Goal: Information Seeking & Learning: Learn about a topic

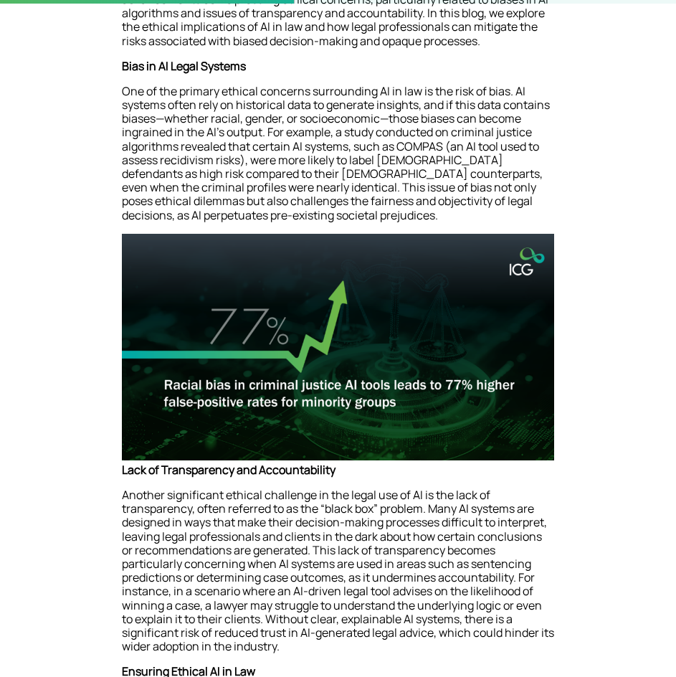
scroll to position [571, 0]
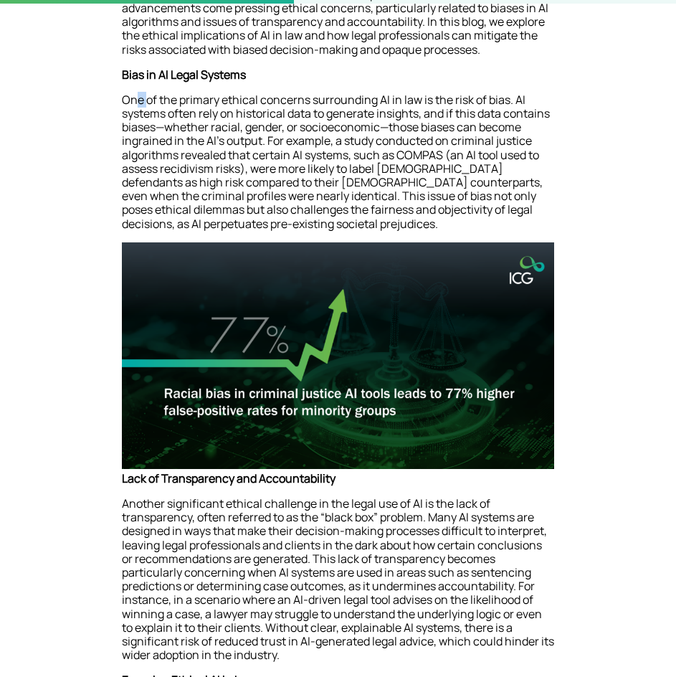
drag, startPoint x: 134, startPoint y: 104, endPoint x: 146, endPoint y: 104, distance: 12.2
click at [146, 104] on p "One of the primary ethical concerns surrounding AI in law is the risk of bias. …" at bounding box center [338, 167] width 433 height 149
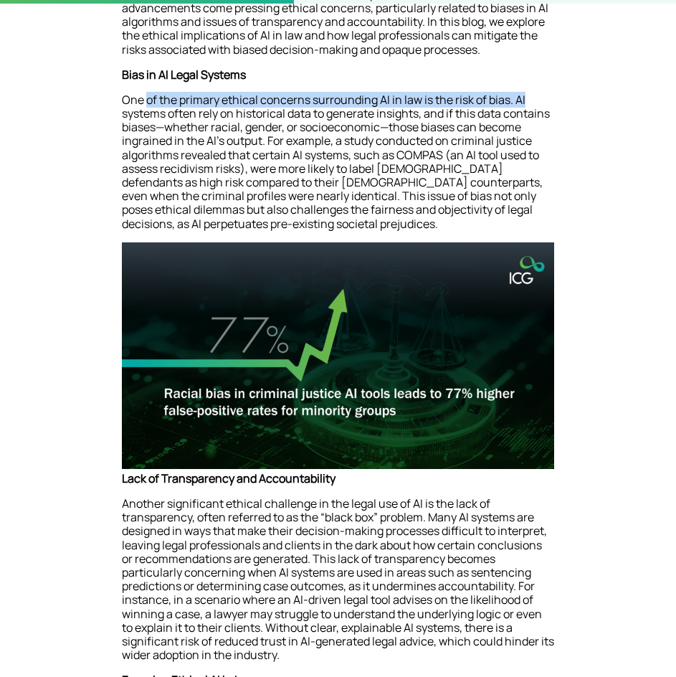
drag, startPoint x: 146, startPoint y: 104, endPoint x: 518, endPoint y: 105, distance: 371.6
click at [518, 105] on p "One of the primary ethical concerns surrounding AI in law is the risk of bias. …" at bounding box center [338, 167] width 433 height 149
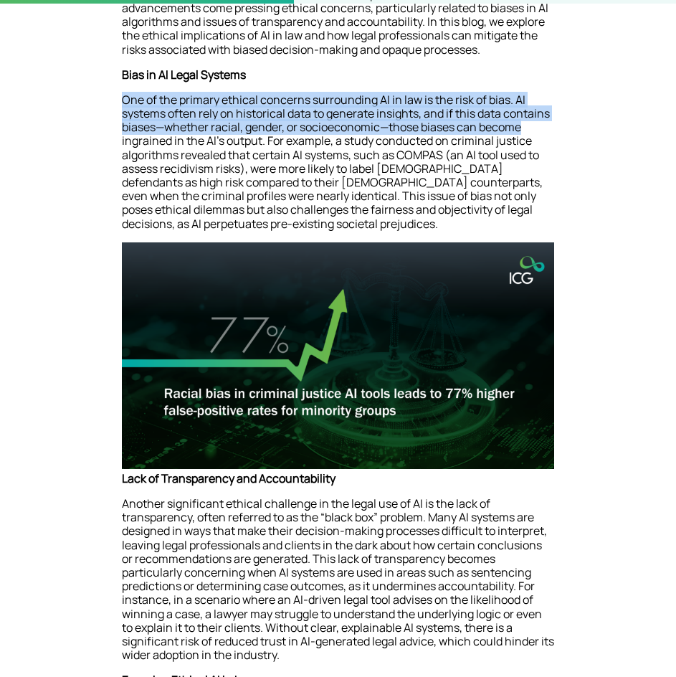
drag, startPoint x: 98, startPoint y: 105, endPoint x: 575, endPoint y: 125, distance: 476.8
click at [575, 125] on div "Artificial Intelligence (AI) is reshaping industries worldwide, and the legal s…" at bounding box center [337, 570] width 541 height 1336
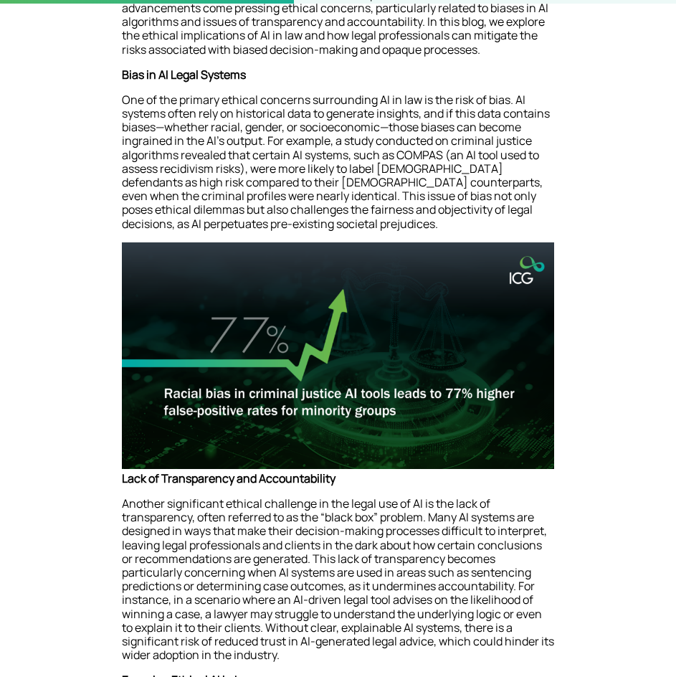
click at [146, 142] on p "One of the primary ethical concerns surrounding AI in law is the risk of bias. …" at bounding box center [338, 167] width 433 height 149
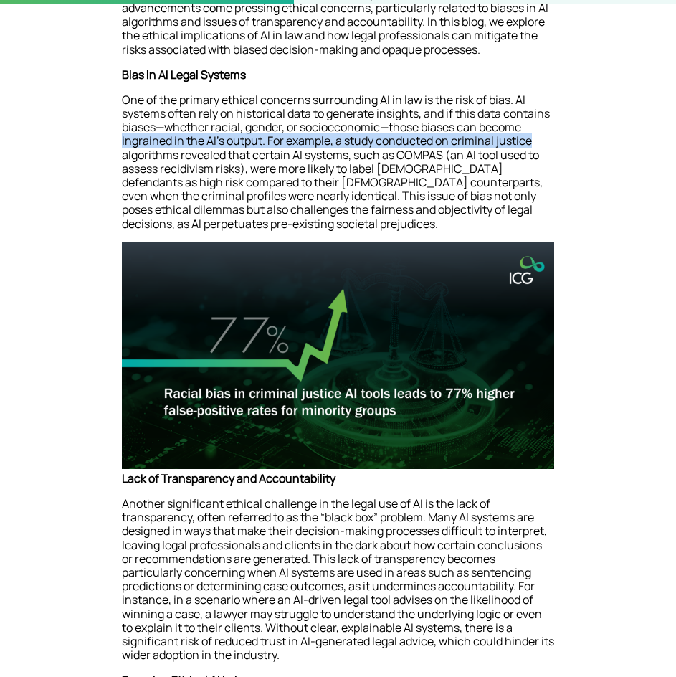
drag, startPoint x: 107, startPoint y: 142, endPoint x: 544, endPoint y: 147, distance: 436.9
click at [544, 147] on div "Artificial Intelligence (AI) is reshaping industries worldwide, and the legal s…" at bounding box center [337, 570] width 541 height 1336
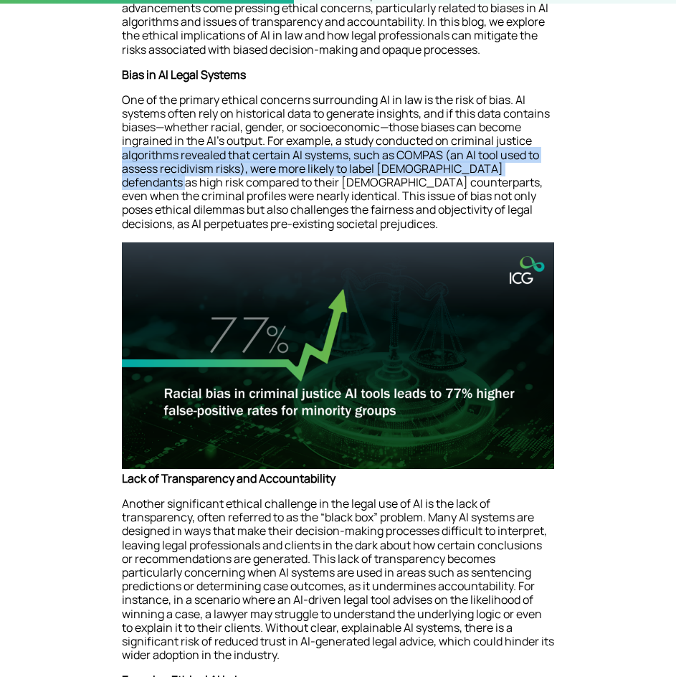
drag, startPoint x: 110, startPoint y: 154, endPoint x: 546, endPoint y: 173, distance: 435.8
click at [546, 173] on div "Artificial Intelligence (AI) is reshaping industries worldwide, and the legal s…" at bounding box center [337, 570] width 541 height 1336
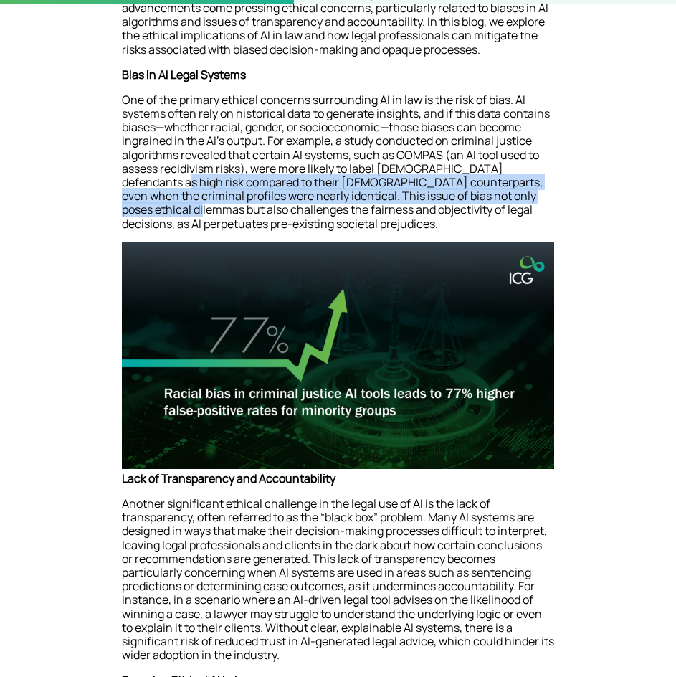
drag, startPoint x: 71, startPoint y: 176, endPoint x: 542, endPoint y: 198, distance: 471.1
click at [542, 198] on div "Artificial Intelligence (AI) is reshaping industries worldwide, and the legal s…" at bounding box center [337, 570] width 541 height 1336
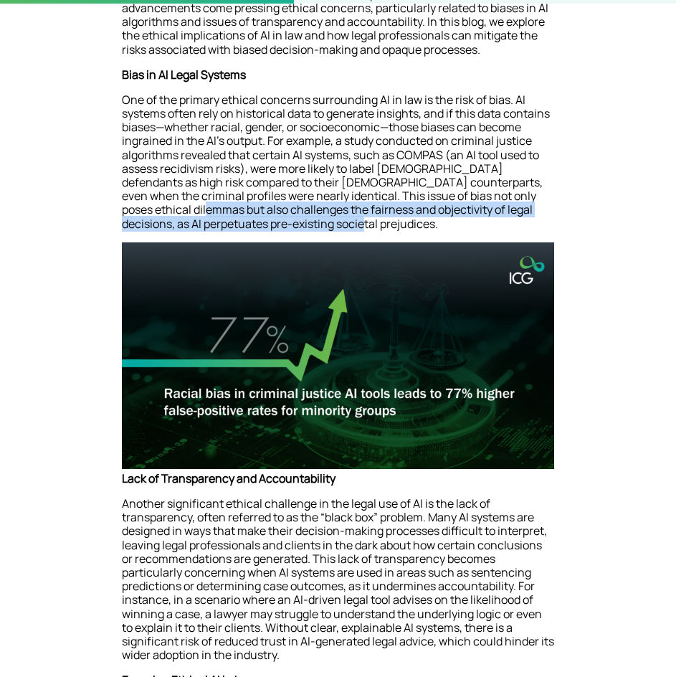
drag, startPoint x: 82, startPoint y: 206, endPoint x: 366, endPoint y: 220, distance: 284.4
click at [504, 222] on div "Artificial Intelligence (AI) is reshaping industries worldwide, and the legal s…" at bounding box center [337, 570] width 541 height 1336
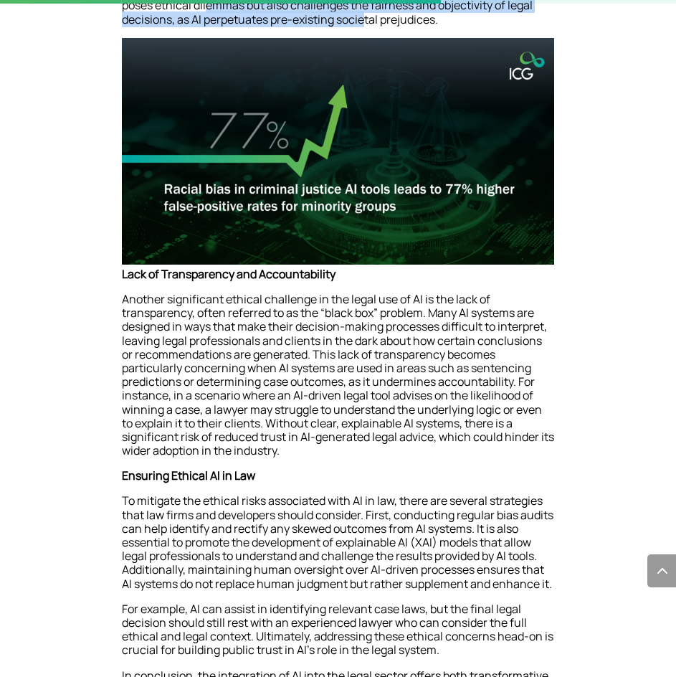
scroll to position [858, 0]
